Goal: Task Accomplishment & Management: Manage account settings

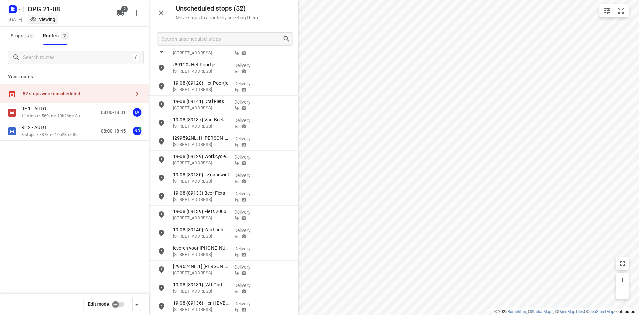
scroll to position [333, 0]
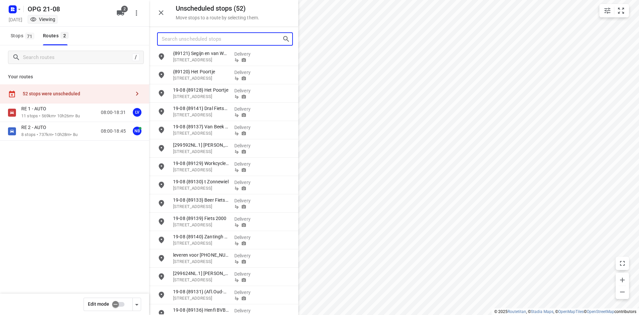
click at [210, 35] on input "Search unscheduled stops" at bounding box center [222, 39] width 121 height 10
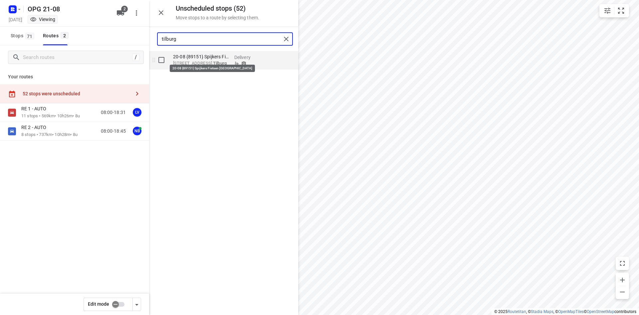
type input "tilburg"
click at [207, 57] on p "20-08 {89151} Spijkers Fietsen Tilburg" at bounding box center [201, 56] width 56 height 7
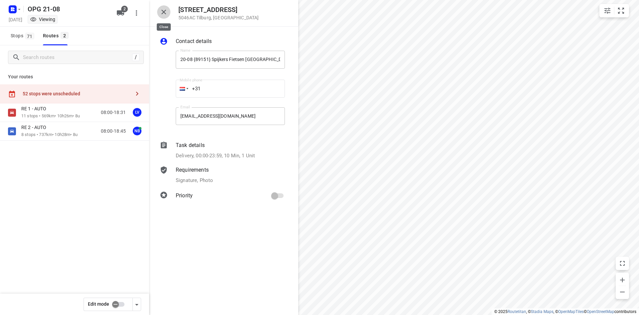
click at [163, 12] on icon "button" at bounding box center [163, 12] width 5 height 5
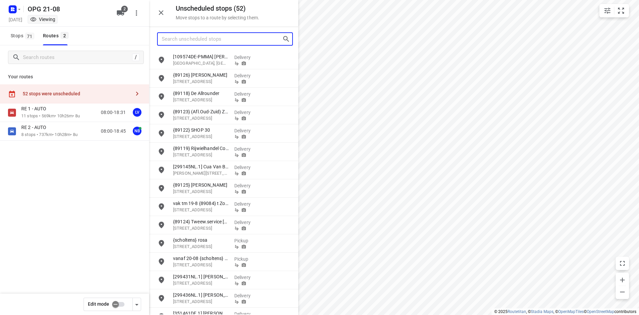
click at [185, 37] on input "Search unscheduled stops" at bounding box center [222, 39] width 121 height 10
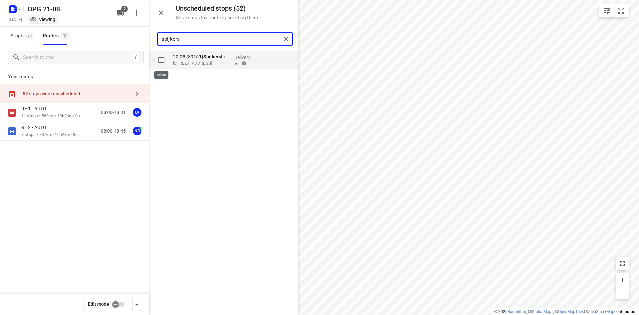
type input "spijkers"
click at [162, 60] on input "grid" at bounding box center [161, 59] width 13 height 13
checkbox input "true"
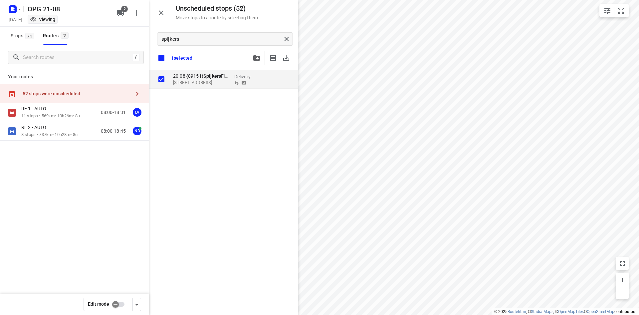
click at [121, 302] on input "checkbox" at bounding box center [116, 304] width 38 height 13
checkbox input "false"
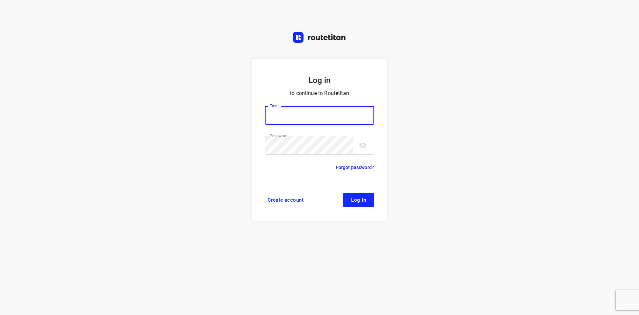
type input "max@onlineplasticsgroup.com"
click at [363, 199] on span "Log in" at bounding box center [358, 199] width 15 height 5
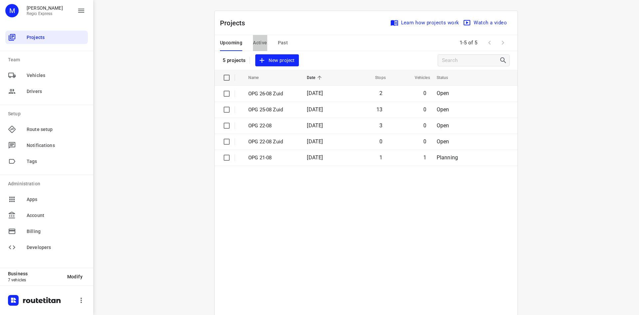
click at [254, 43] on span "Active" at bounding box center [260, 43] width 14 height 8
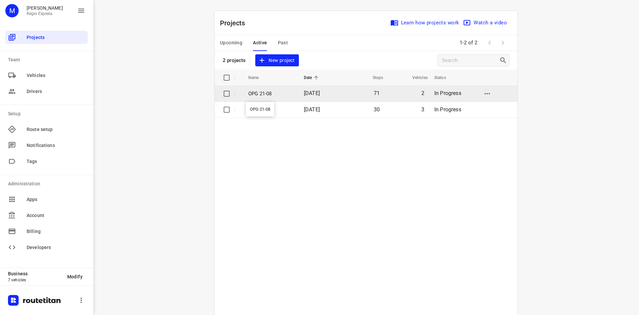
click at [254, 92] on p "OPG 21-08" at bounding box center [271, 94] width 46 height 8
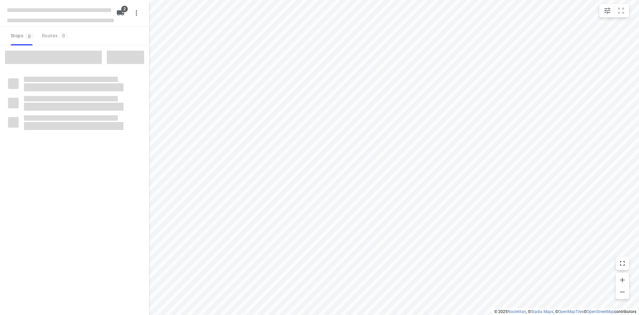
type input "distance"
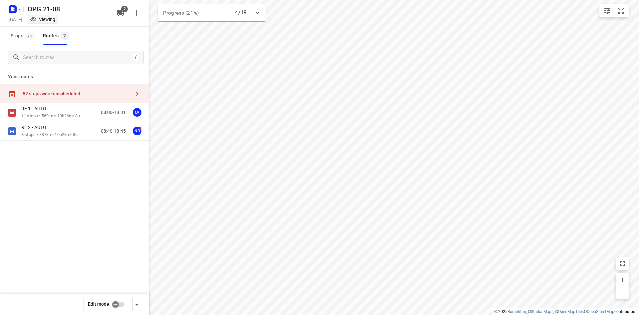
click at [136, 92] on icon "button" at bounding box center [137, 94] width 8 height 8
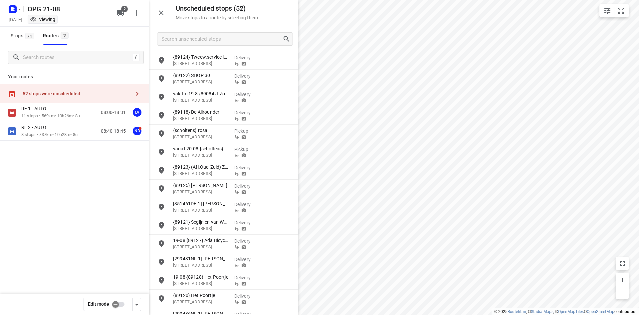
scroll to position [67, 0]
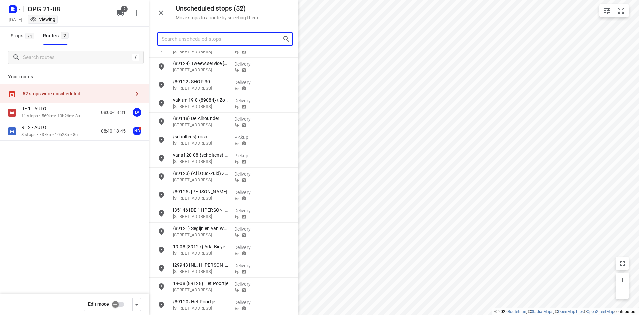
click at [191, 38] on input "Search unscheduled stops" at bounding box center [222, 39] width 121 height 10
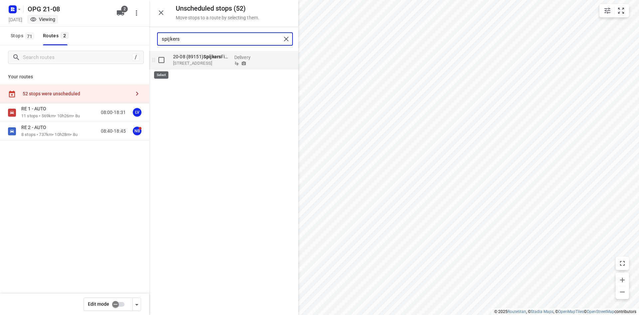
type input "spijkers"
click at [161, 60] on input "grid" at bounding box center [161, 59] width 13 height 13
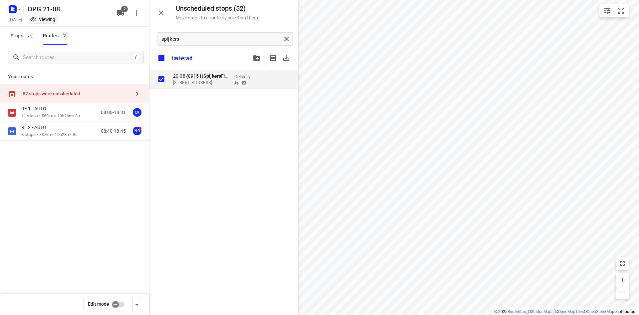
checkbox input "true"
click at [123, 305] on input "checkbox" at bounding box center [116, 304] width 38 height 13
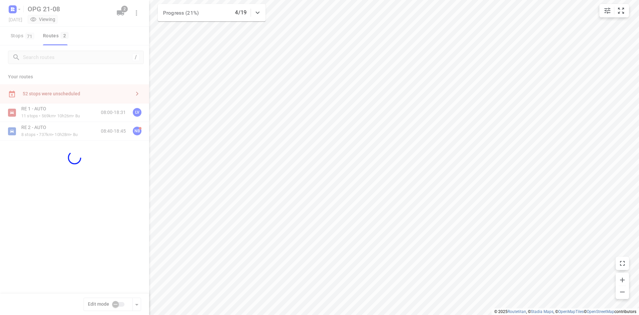
click at [123, 305] on div at bounding box center [74, 157] width 149 height 315
checkbox input "true"
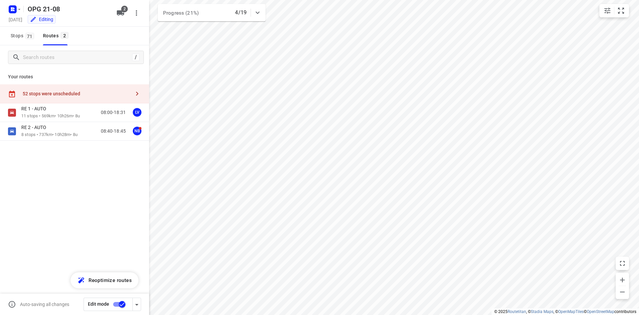
click at [137, 97] on icon "button" at bounding box center [137, 94] width 8 height 8
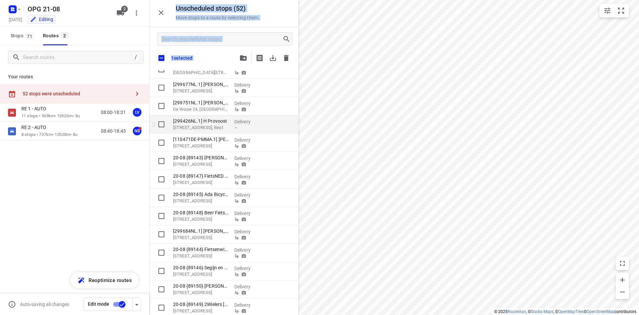
checkbox input "true"
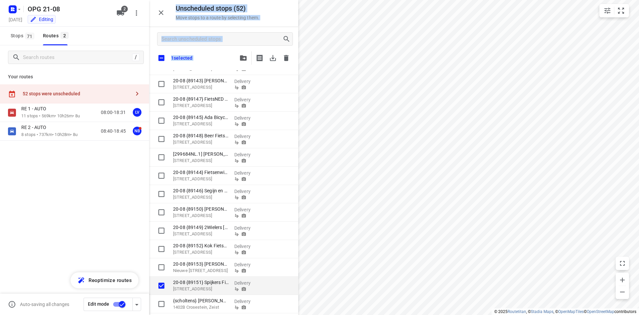
scroll to position [710, 0]
click at [286, 56] on icon "button" at bounding box center [286, 58] width 5 height 6
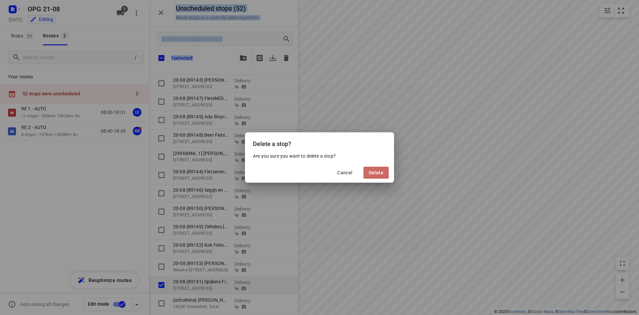
click at [380, 171] on span "Delete" at bounding box center [376, 172] width 15 height 5
checkbox input "true"
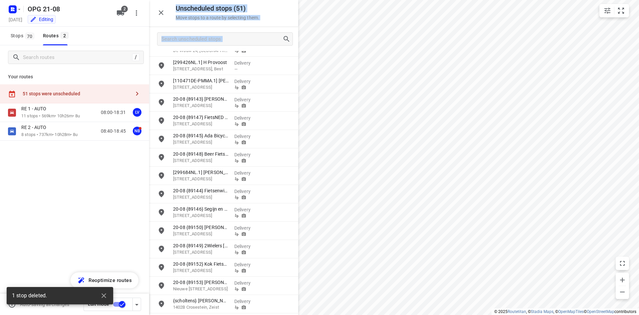
scroll to position [671, 0]
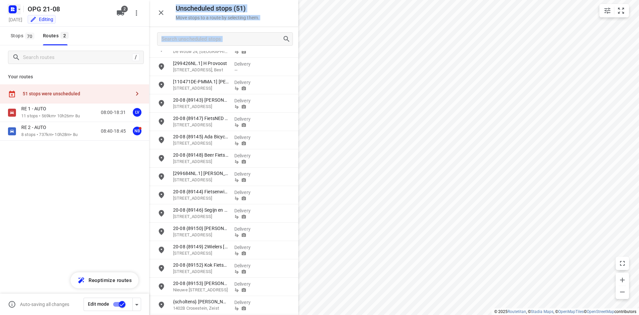
click at [19, 11] on icon "button" at bounding box center [19, 9] width 5 height 5
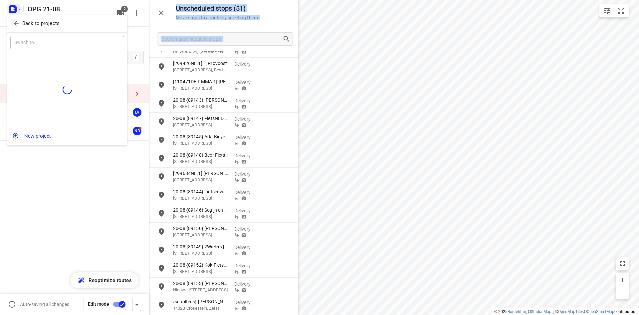
click at [27, 20] on p "Back to projects" at bounding box center [40, 24] width 37 height 8
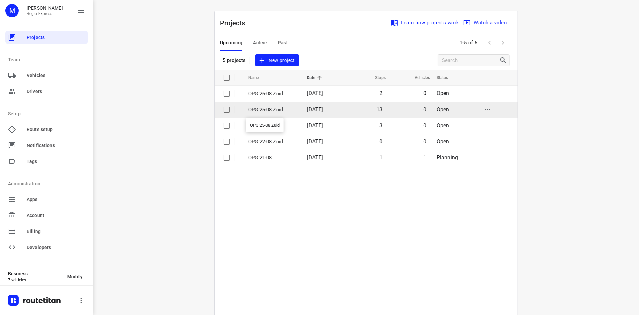
click at [286, 109] on p "OPG 25-08 Zuid" at bounding box center [272, 110] width 49 height 8
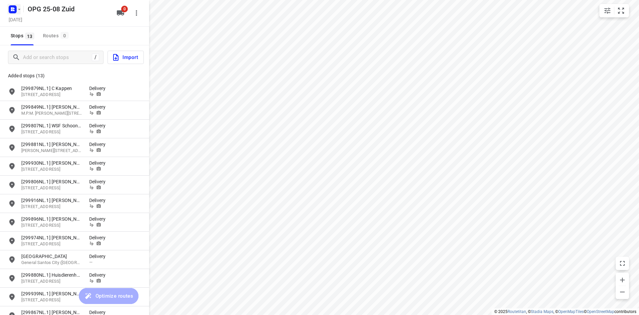
click at [19, 7] on icon "button" at bounding box center [19, 9] width 5 height 5
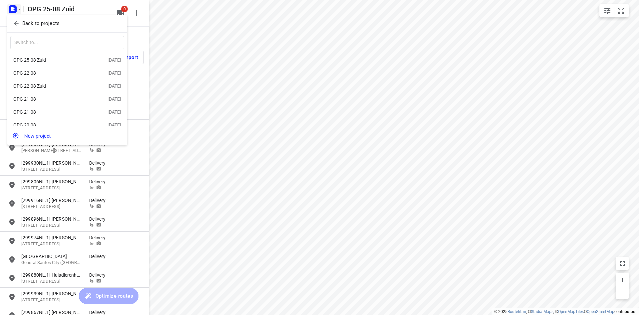
scroll to position [25, 0]
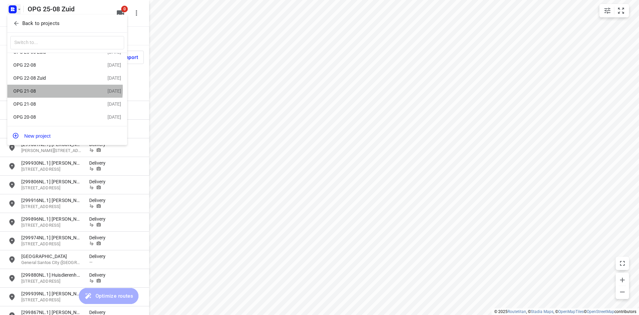
click at [37, 89] on div "OPG 21-08" at bounding box center [51, 90] width 77 height 5
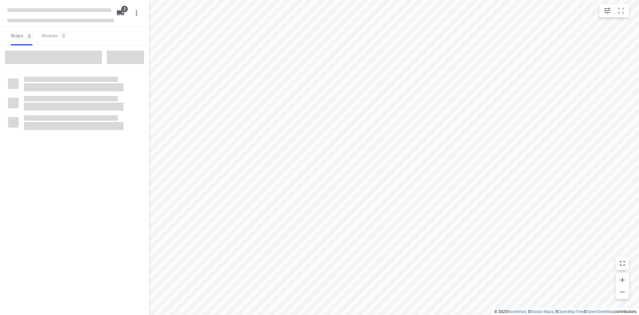
type input "distance"
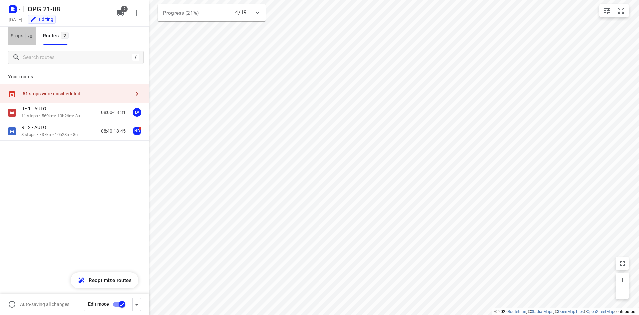
click at [23, 35] on span "Stops 70" at bounding box center [24, 36] width 26 height 8
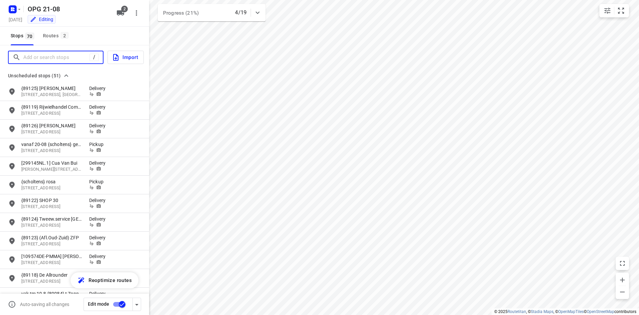
click at [28, 57] on input "Add or search stops" at bounding box center [56, 57] width 66 height 10
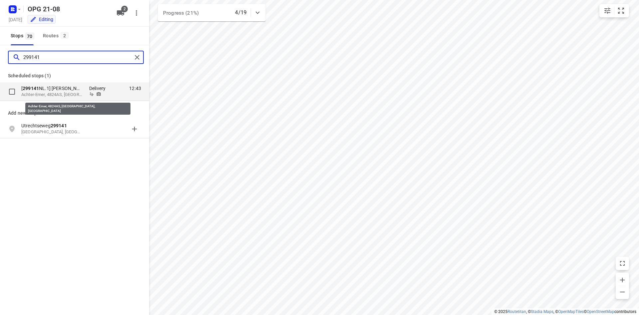
type input "299141"
click at [49, 94] on p "Achter-Emer, 4824AS, [GEOGRAPHIC_DATA], [GEOGRAPHIC_DATA]" at bounding box center [51, 95] width 61 height 6
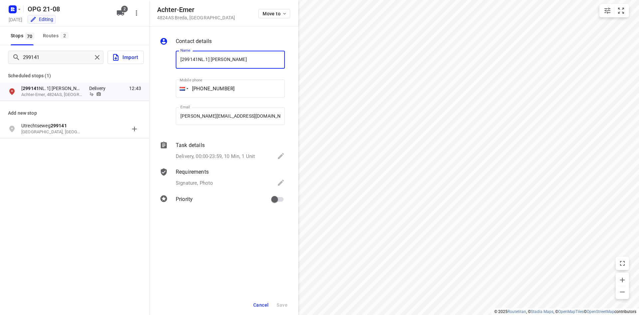
click at [178, 56] on input "[299141NL.1] [PERSON_NAME]" at bounding box center [230, 60] width 109 height 18
type input "22-08 leveren [299141NL.1] [PERSON_NAME]"
click at [280, 201] on input "primary checkbox" at bounding box center [275, 199] width 38 height 13
checkbox input "true"
click at [285, 306] on span "Save" at bounding box center [282, 304] width 11 height 5
